Goal: Task Accomplishment & Management: Use online tool/utility

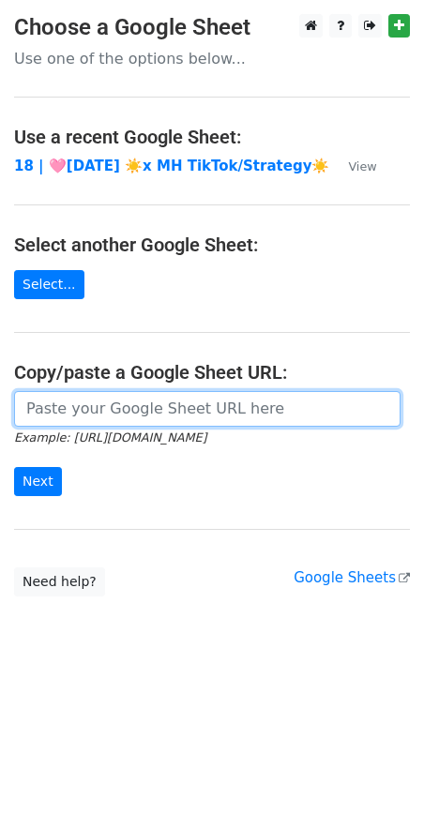
click at [200, 414] on input "url" at bounding box center [207, 409] width 386 height 36
paste input "[URL][DOMAIN_NAME]"
type input "[URL][DOMAIN_NAME]"
click at [14, 467] on input "Next" at bounding box center [38, 481] width 48 height 29
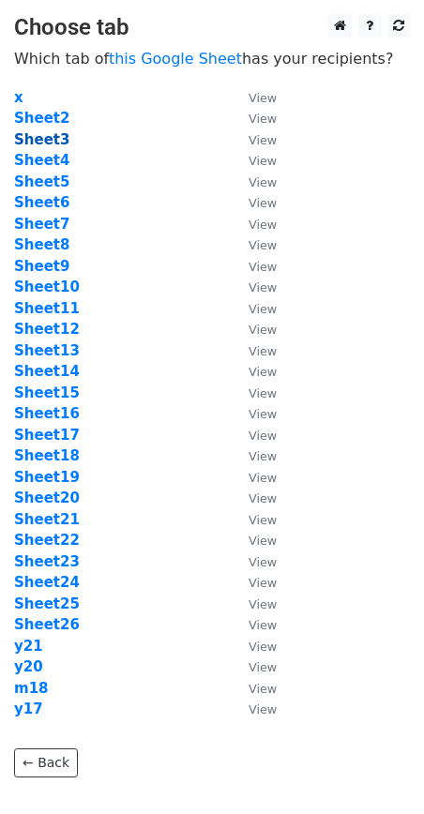
click at [33, 140] on strong "Sheet3" at bounding box center [41, 139] width 55 height 17
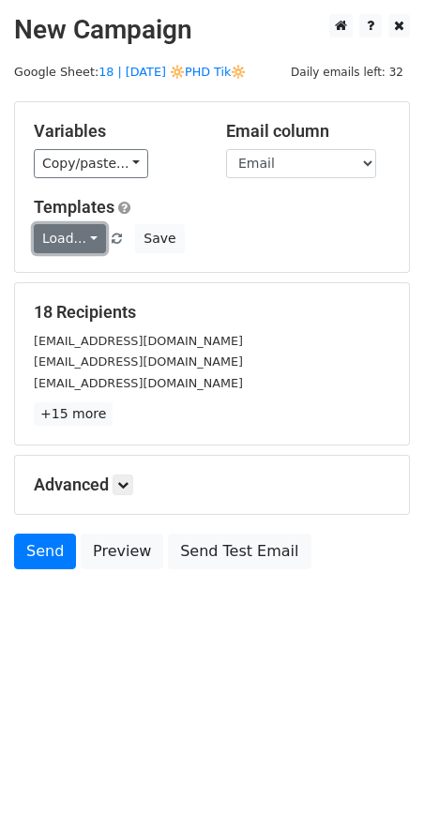
click at [60, 234] on link "Load..." at bounding box center [70, 238] width 72 height 29
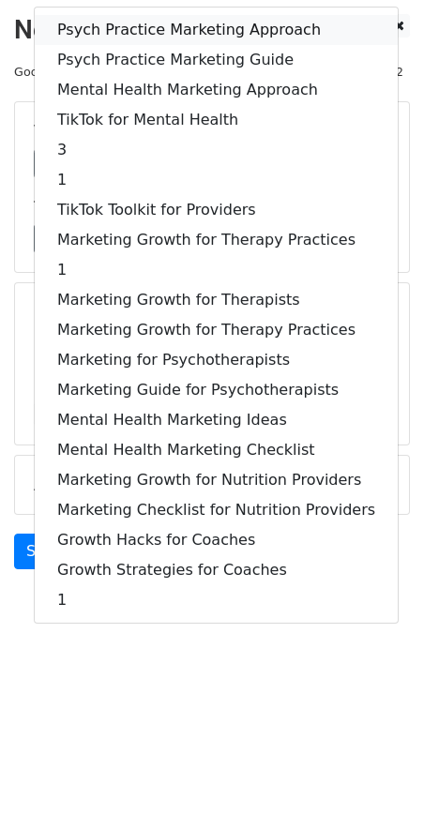
click at [173, 19] on link "Psych Practice Marketing Approach" at bounding box center [216, 30] width 363 height 30
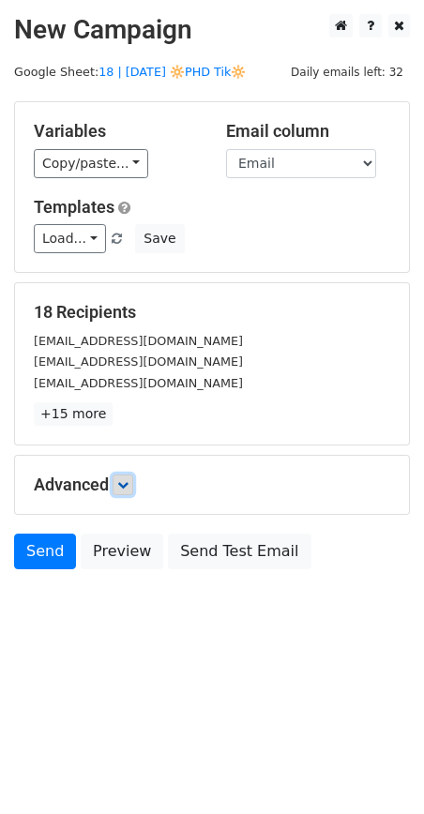
click at [128, 485] on icon at bounding box center [122, 484] width 11 height 11
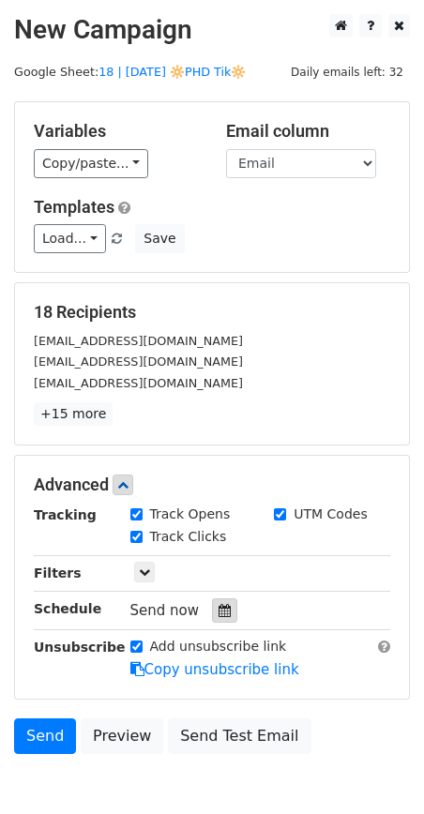
click at [218, 608] on icon at bounding box center [224, 610] width 12 height 13
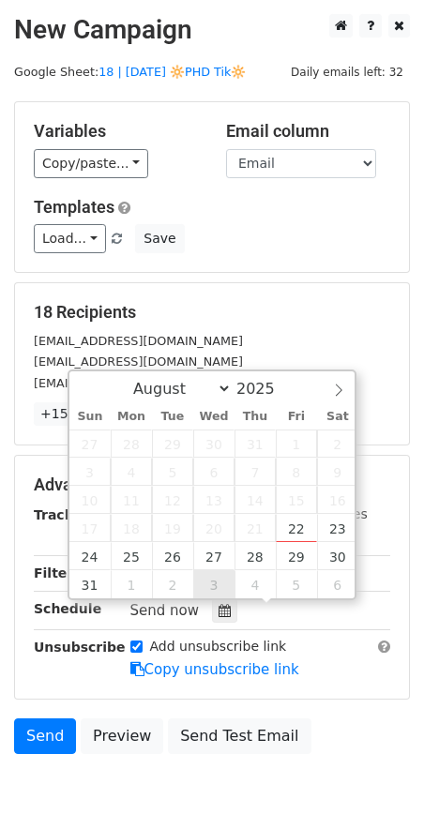
type input "2025-09-03 12:00"
select select "8"
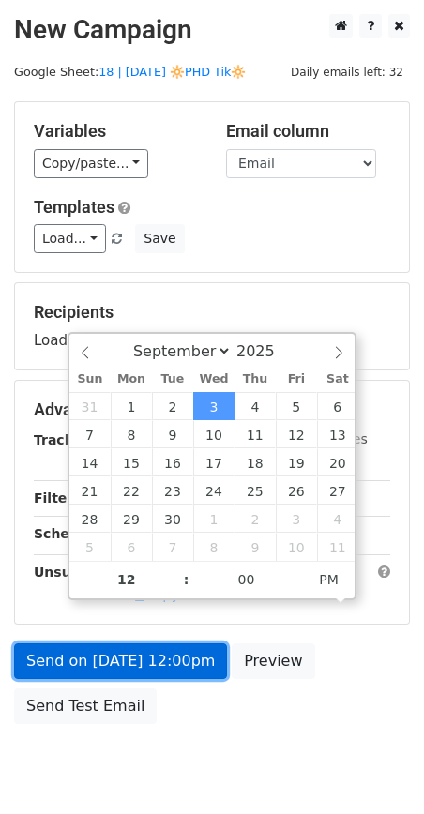
click at [167, 661] on link "Send on Sep 3 at 12:00pm" at bounding box center [120, 661] width 213 height 36
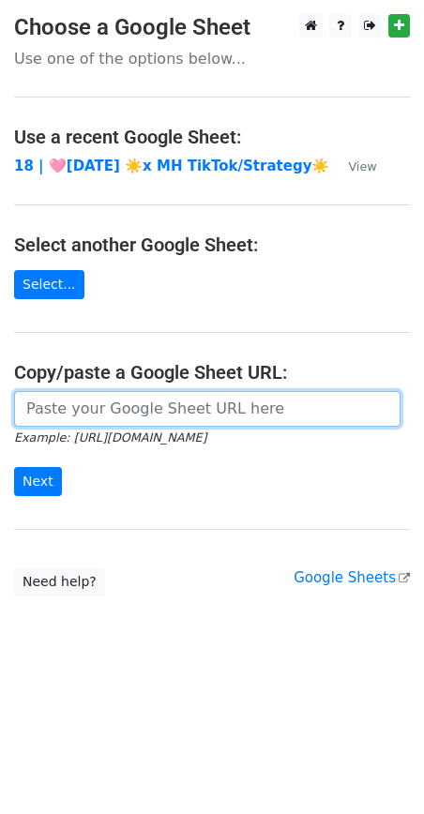
click at [151, 399] on input "url" at bounding box center [207, 409] width 386 height 36
paste input "https://docs.google.com/spreadsheets/d/1Q8fQxDANw8frRKKnPm6ns_zzgV4Of7FDFKefL9s…"
type input "https://docs.google.com/spreadsheets/d/1Q8fQxDANw8frRKKnPm6ns_zzgV4Of7FDFKefL9s…"
click at [14, 467] on input "Next" at bounding box center [38, 481] width 48 height 29
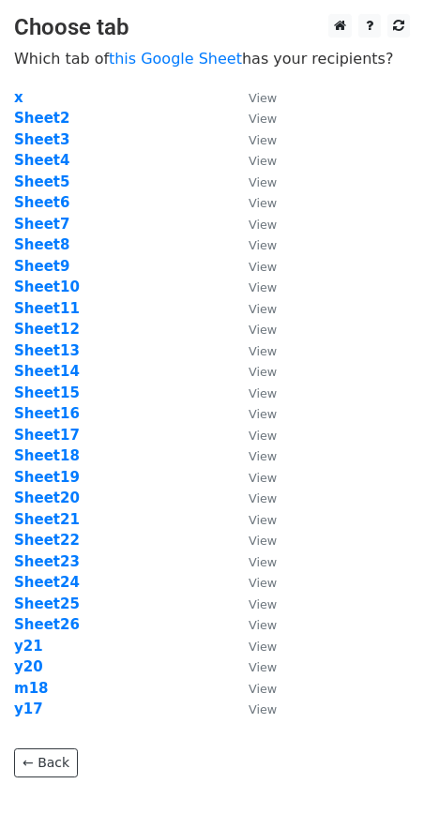
click at [47, 150] on td "Sheet4" at bounding box center [122, 161] width 216 height 22
click at [46, 157] on strong "Sheet4" at bounding box center [41, 160] width 55 height 17
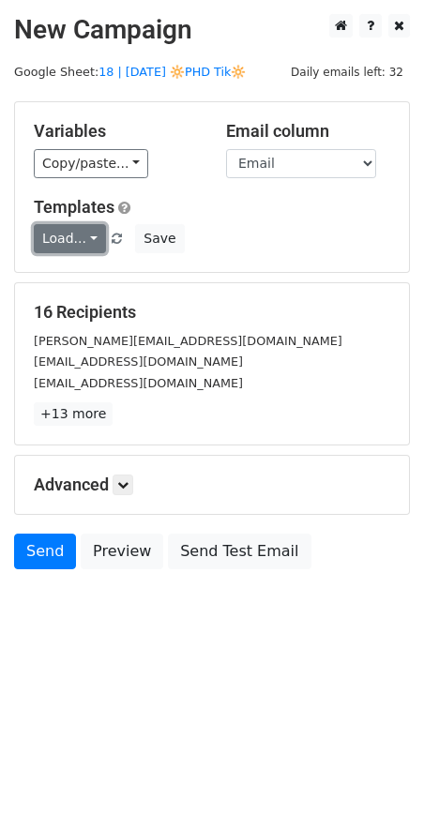
click at [67, 234] on link "Load..." at bounding box center [70, 238] width 72 height 29
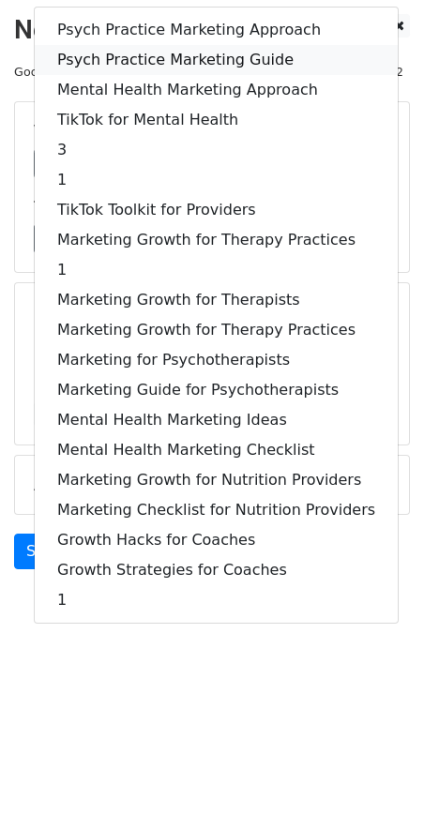
click at [199, 47] on link "Psych Practice Marketing Guide" at bounding box center [216, 60] width 363 height 30
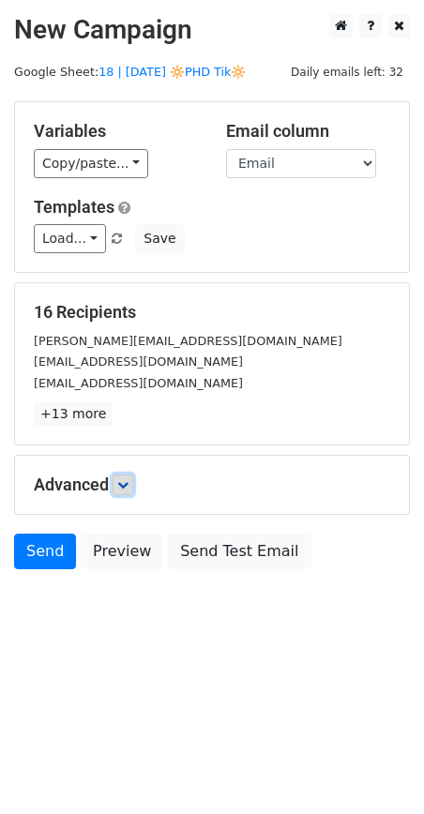
click at [126, 482] on icon at bounding box center [122, 484] width 11 height 11
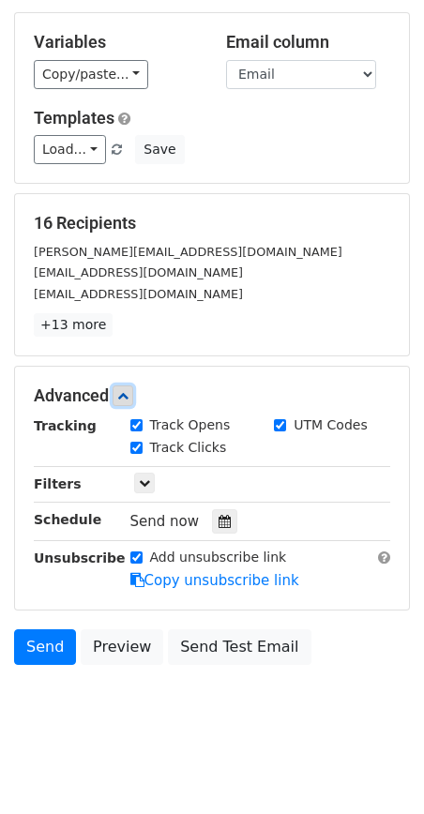
scroll to position [98, 0]
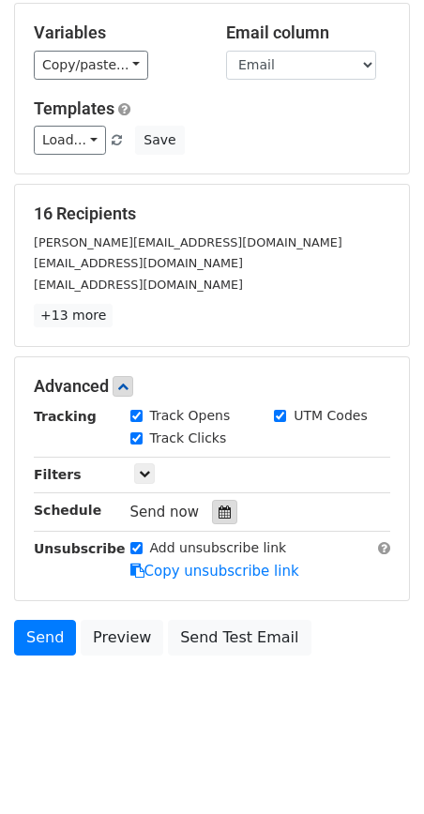
click at [224, 507] on div at bounding box center [224, 512] width 25 height 24
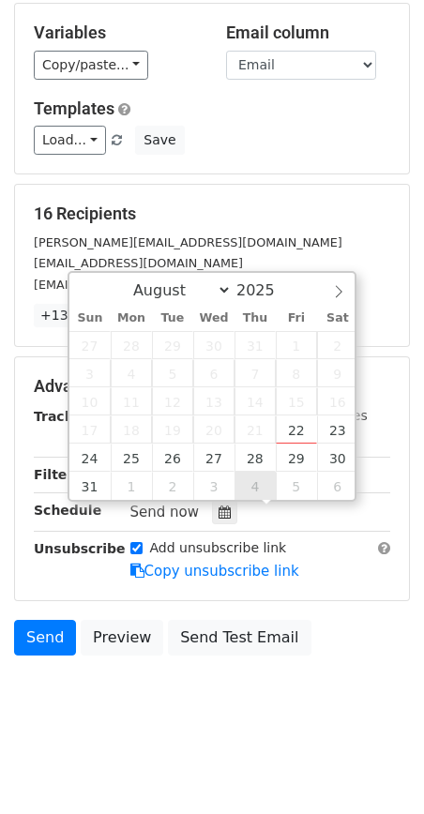
type input "[DATE] 12:00"
select select "8"
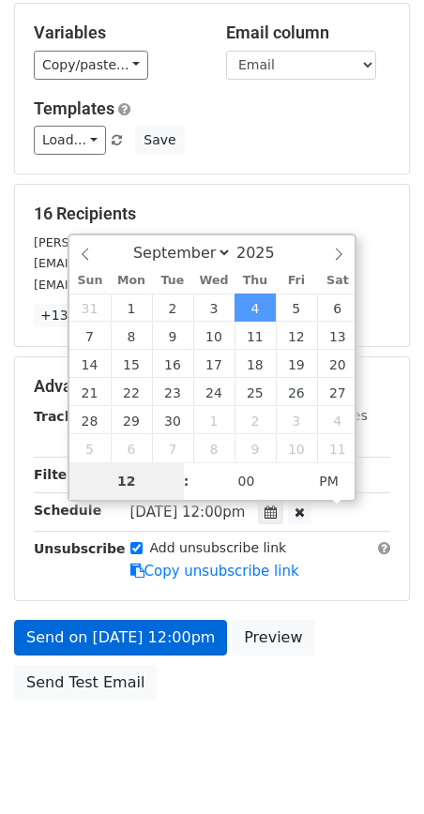
scroll to position [69, 0]
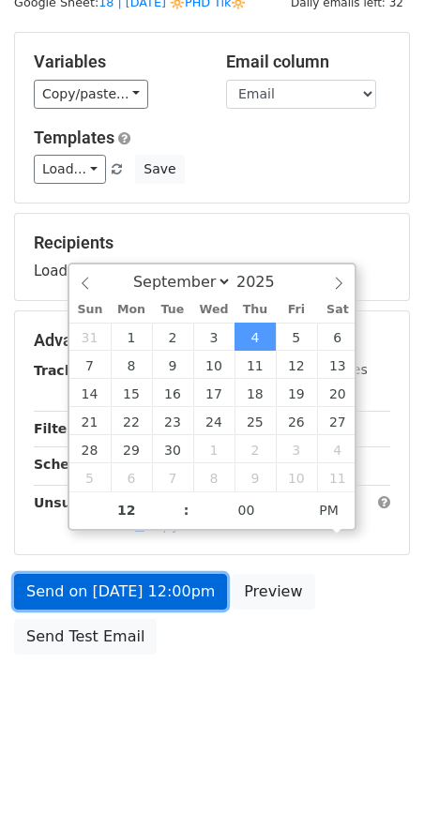
click at [162, 578] on link "Send on [DATE] 12:00pm" at bounding box center [120, 592] width 213 height 36
